Goal: Navigation & Orientation: Understand site structure

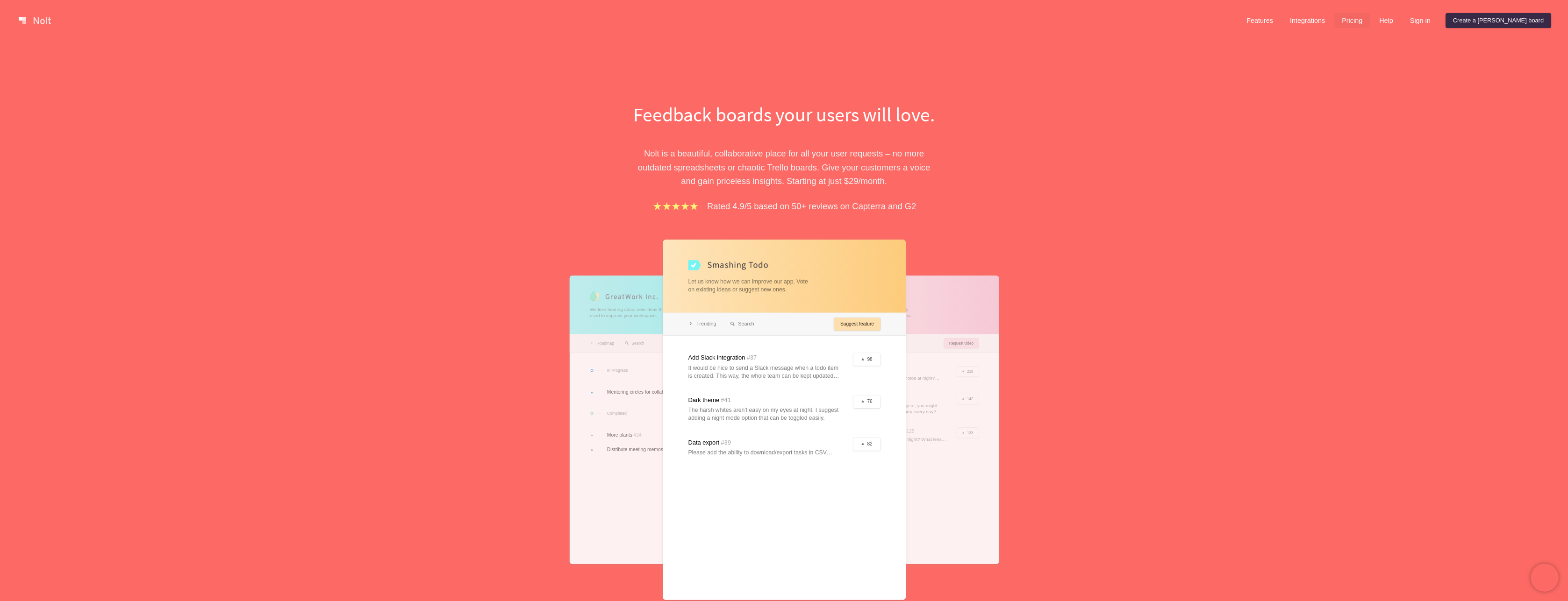
click at [1370, 18] on link "Pricing" at bounding box center [1352, 20] width 36 height 15
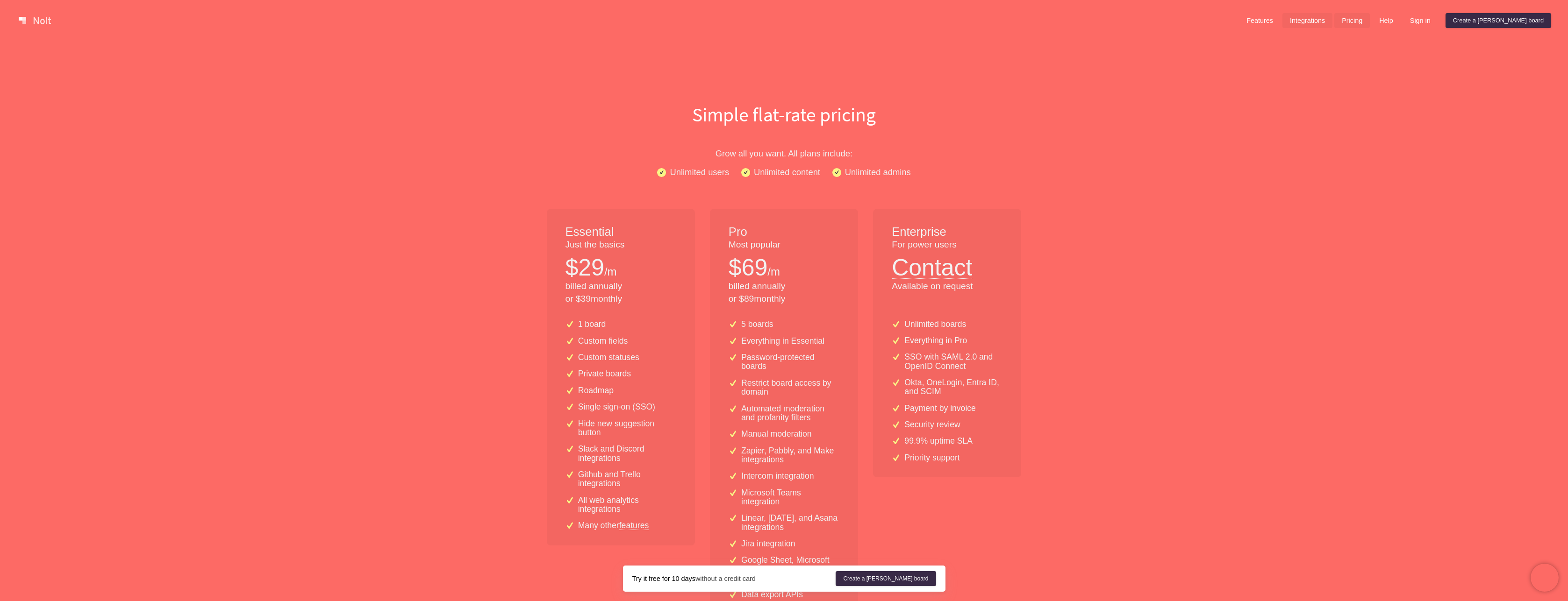
click at [1333, 23] on link "Integrations" at bounding box center [1307, 20] width 50 height 15
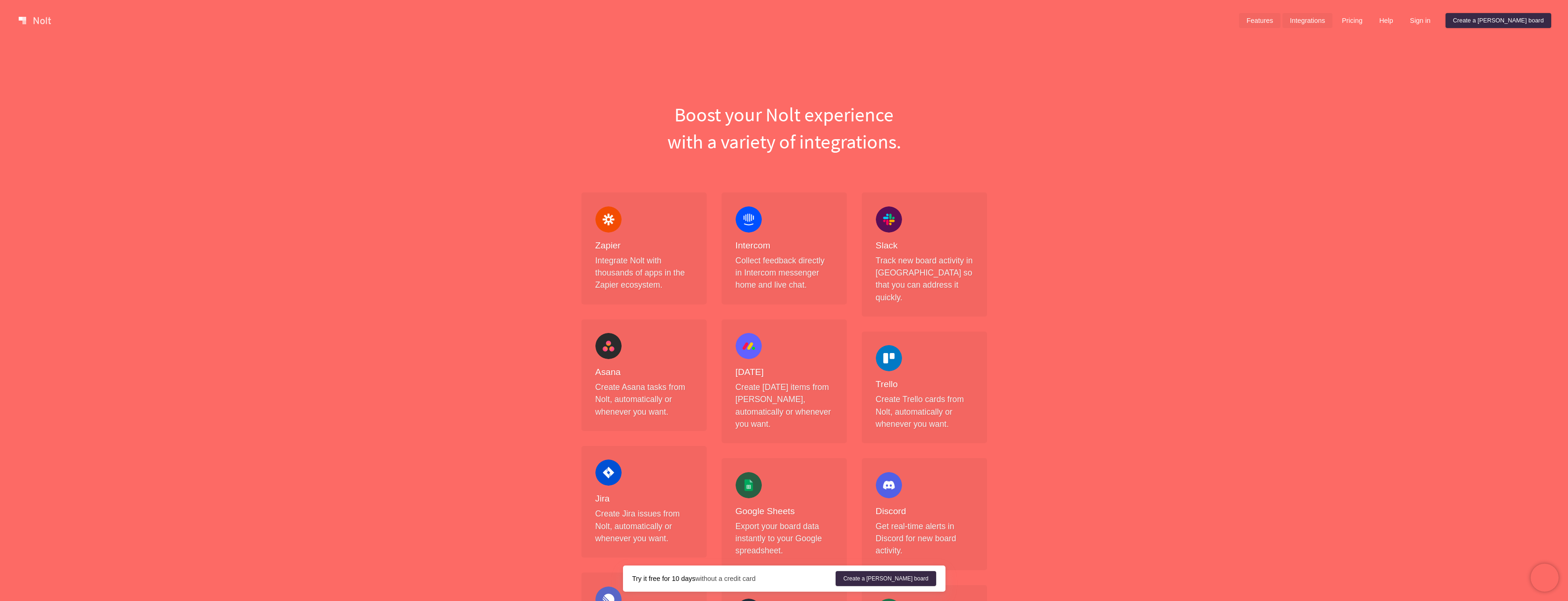
click at [1281, 21] on link "Features" at bounding box center [1260, 20] width 42 height 15
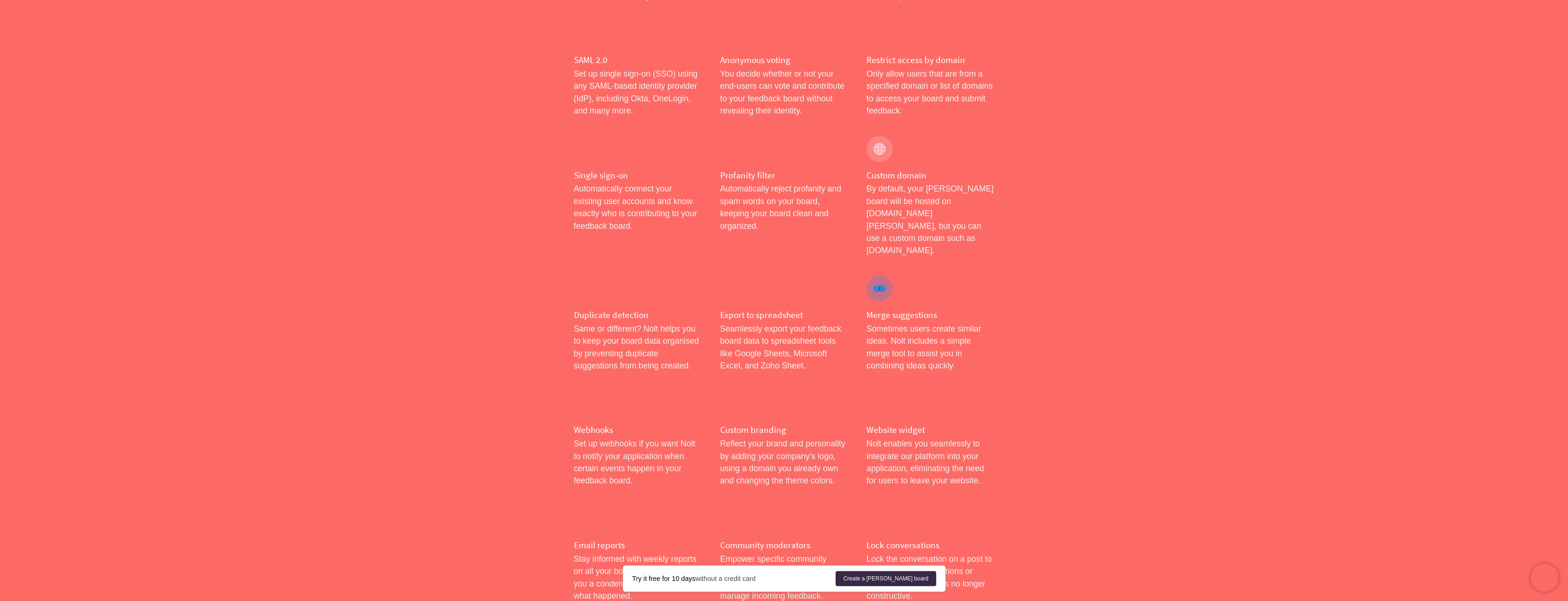
scroll to position [360, 0]
